Goal: Use online tool/utility: Use online tool/utility

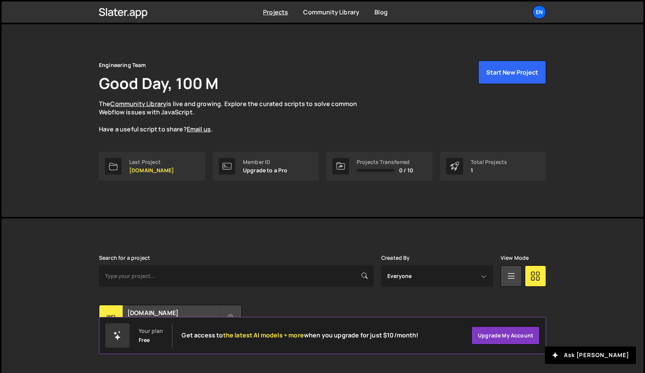
scroll to position [17, 0]
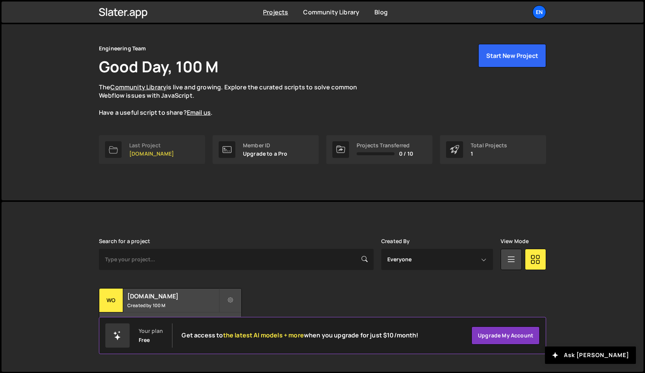
click at [151, 161] on link "Last Project [DOMAIN_NAME]" at bounding box center [152, 149] width 106 height 29
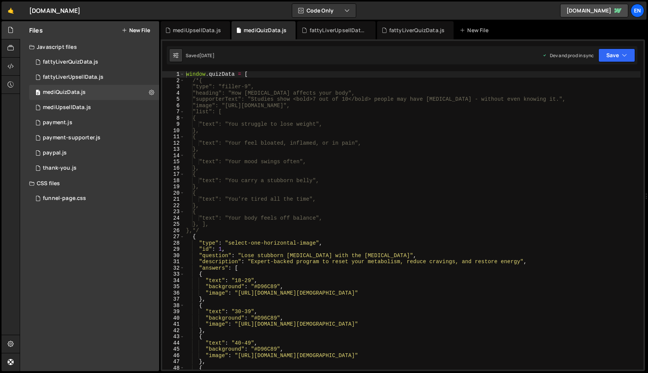
click at [348, 180] on div "window . quizData = [ /*{ "type": "filler-9", "heading": "How [MEDICAL_DATA] af…" at bounding box center [413, 226] width 456 height 311
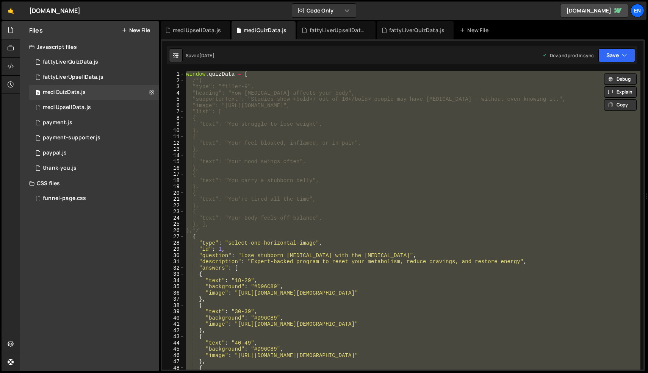
click at [404, 216] on div "window . quizData = [ /*{ "type": "filler-9", "heading": "How [MEDICAL_DATA] af…" at bounding box center [413, 220] width 456 height 299
type textarea ""text": "Your body feels off balance","
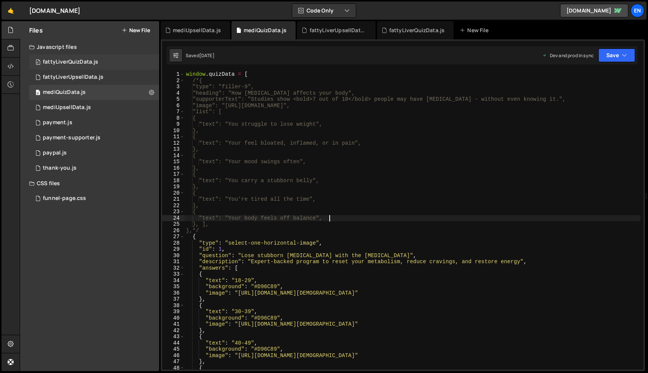
click at [72, 61] on div "fattyLiverQuizData.js" at bounding box center [70, 62] width 55 height 7
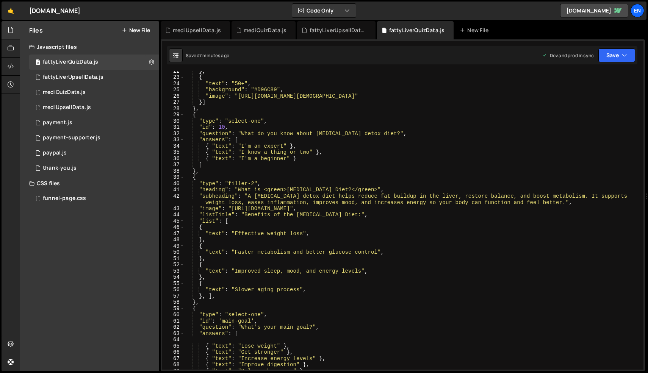
scroll to position [194, 0]
